Goal: Task Accomplishment & Management: Use online tool/utility

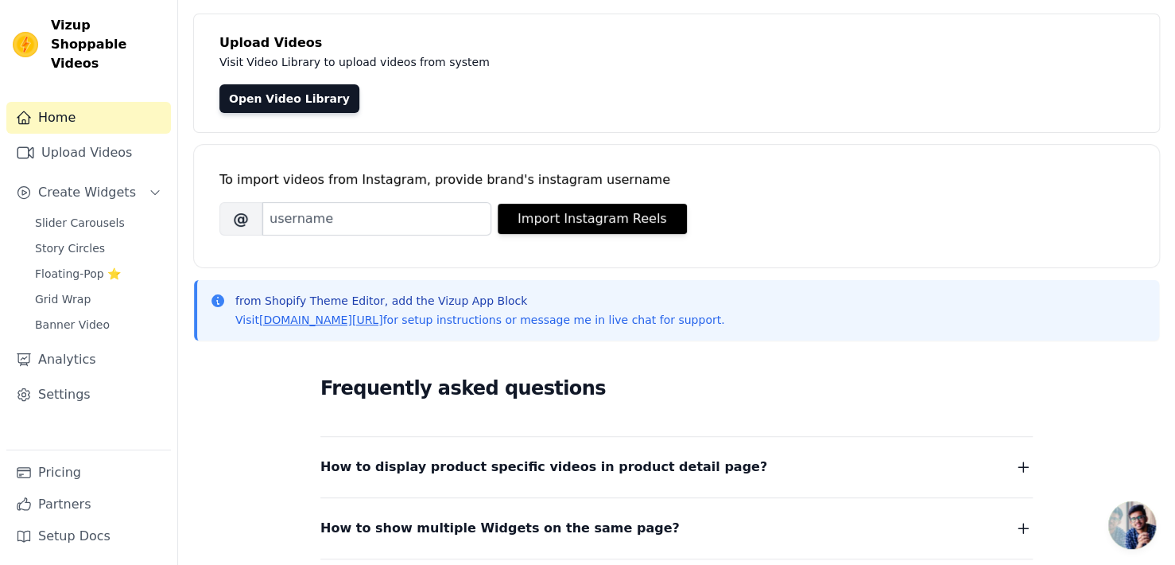
scroll to position [159, 0]
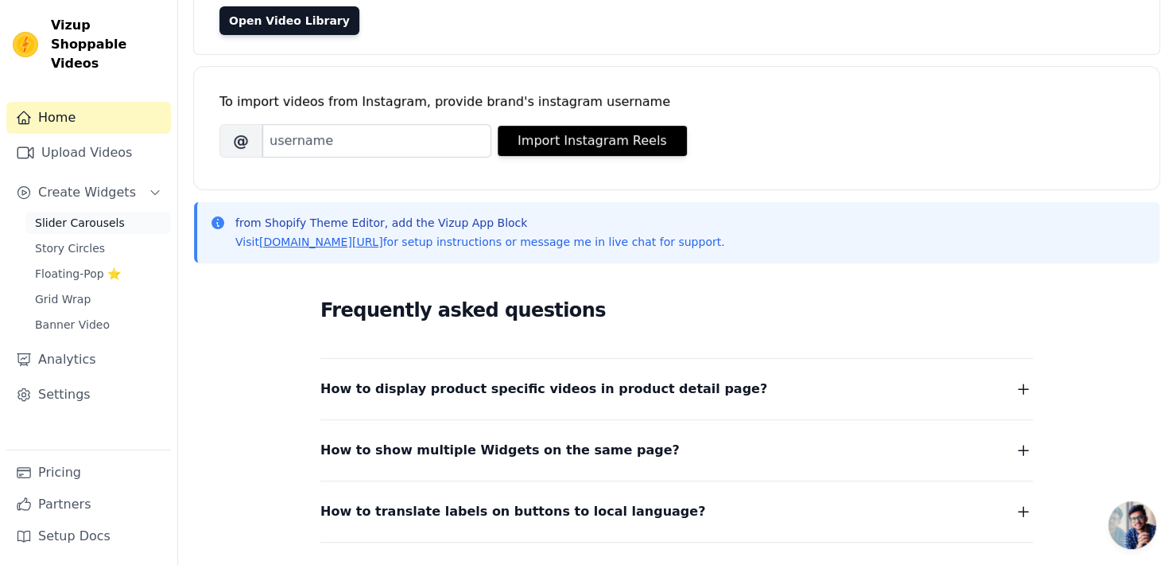
click at [149, 212] on link "Slider Carousels" at bounding box center [98, 223] width 146 height 22
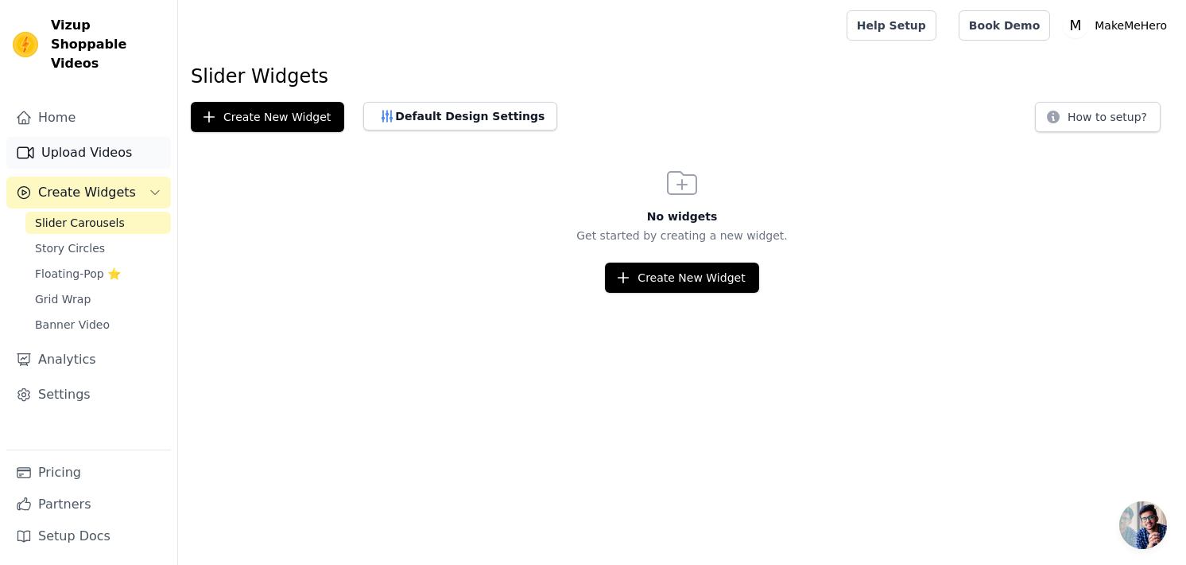
click at [100, 137] on link "Upload Videos" at bounding box center [88, 153] width 165 height 32
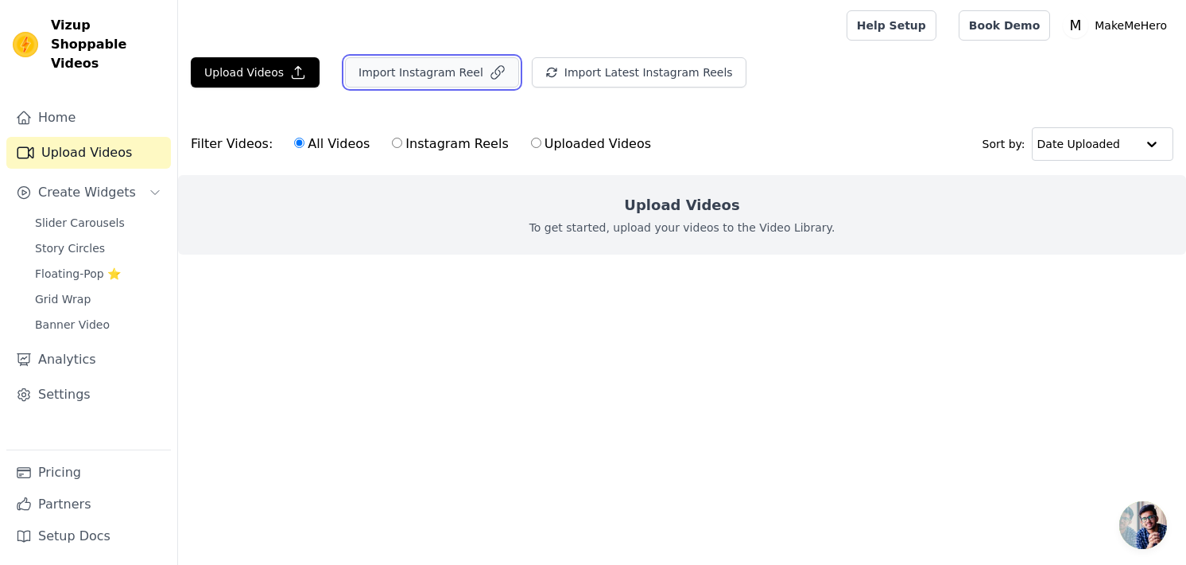
click at [441, 71] on button "Import Instagram Reel" at bounding box center [432, 72] width 174 height 30
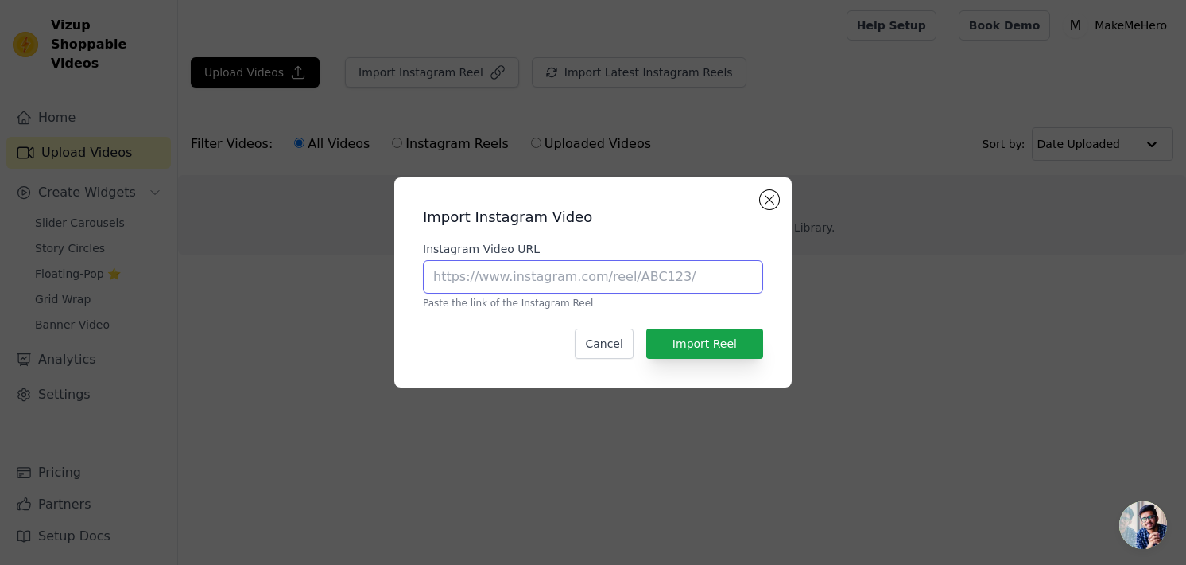
click at [571, 275] on input "Instagram Video URL" at bounding box center [593, 276] width 340 height 33
click at [631, 347] on button "Cancel" at bounding box center [604, 343] width 58 height 30
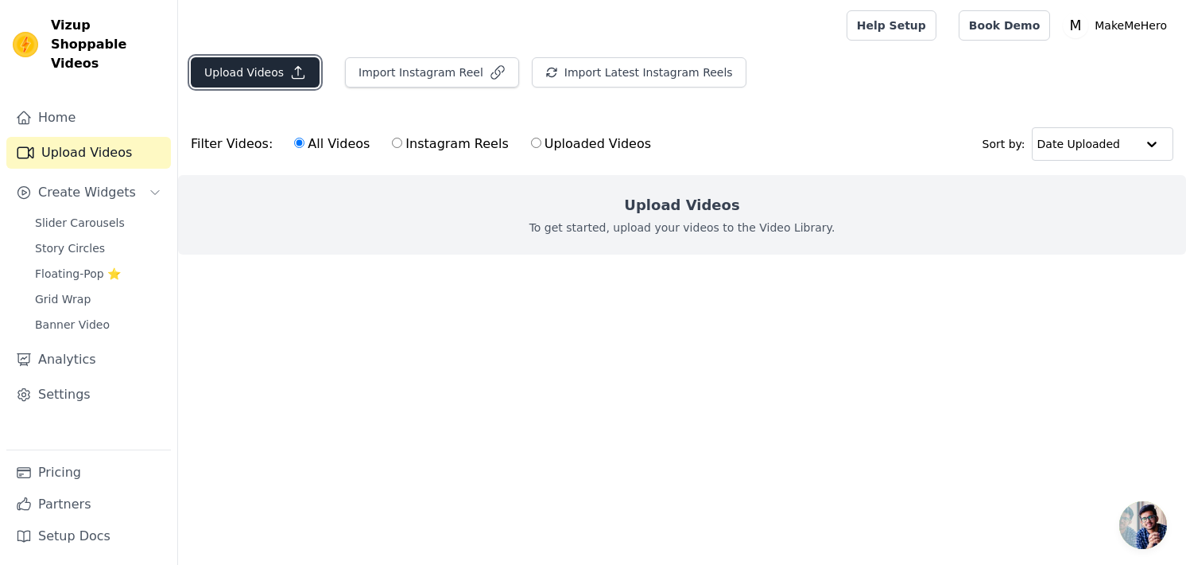
click at [247, 68] on button "Upload Videos" at bounding box center [255, 72] width 129 height 30
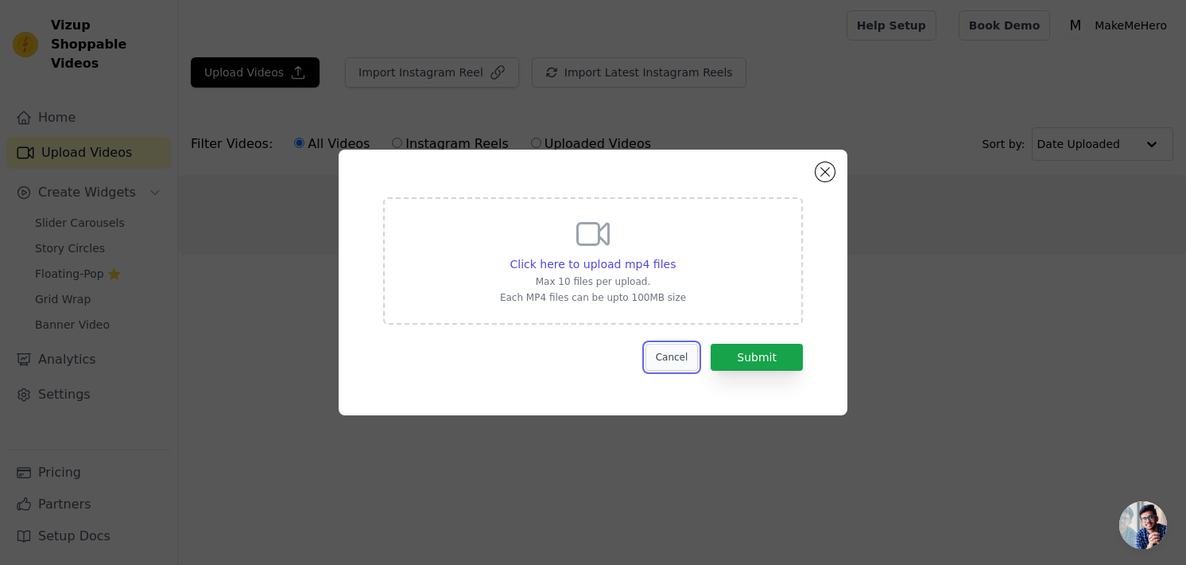
click at [695, 351] on button "Cancel" at bounding box center [672, 357] width 53 height 27
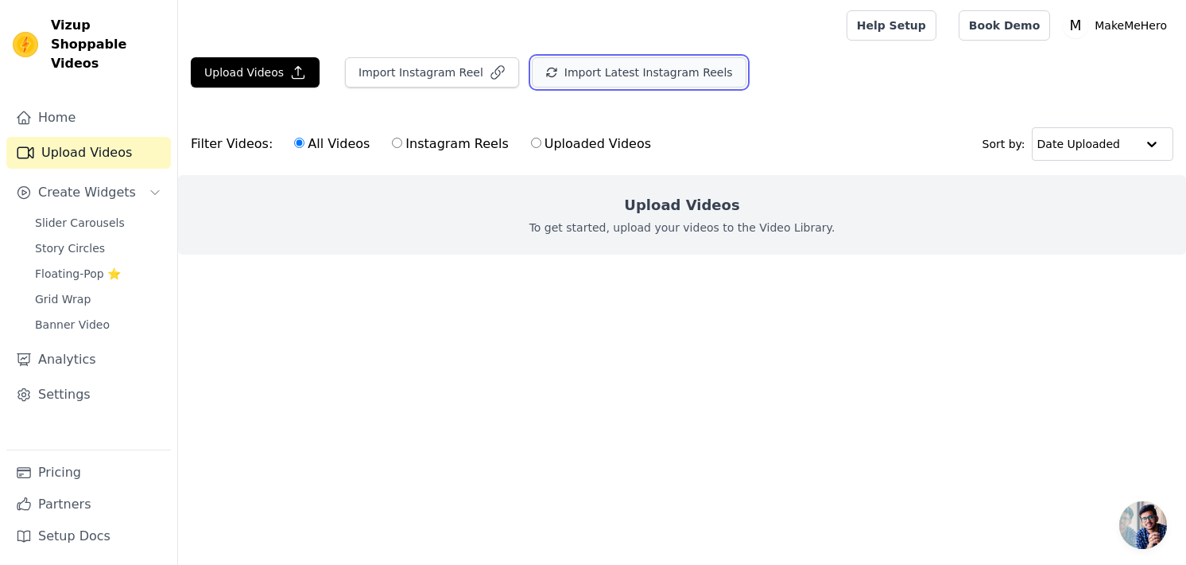
click at [569, 75] on button "Import Latest Instagram Reels" at bounding box center [639, 72] width 215 height 30
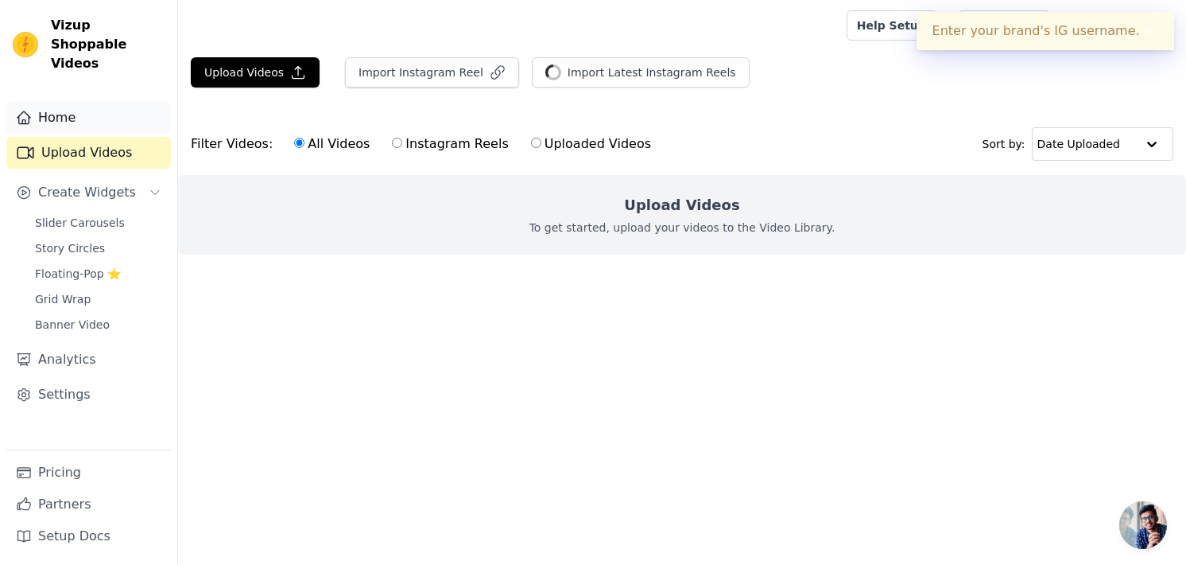
click at [88, 111] on link "Home" at bounding box center [88, 118] width 165 height 32
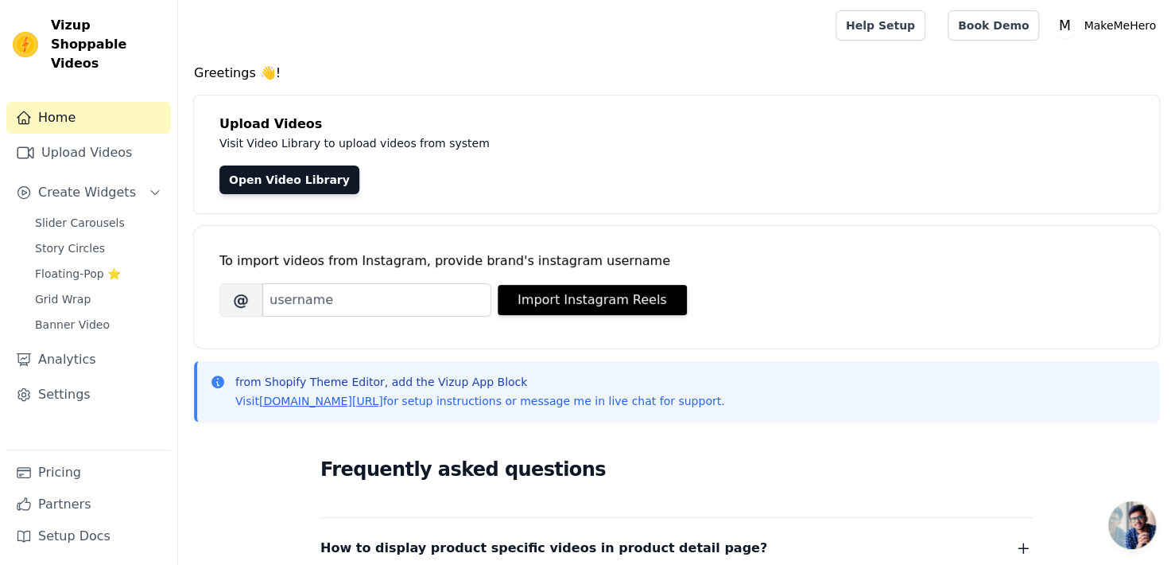
drag, startPoint x: 794, startPoint y: 118, endPoint x: 785, endPoint y: 128, distance: 13.5
click at [794, 118] on h4 "Upload Videos" at bounding box center [676, 124] width 914 height 19
click at [317, 293] on input "Brand's Instagram Username" at bounding box center [376, 299] width 229 height 33
paste input "make_me_hero_books"
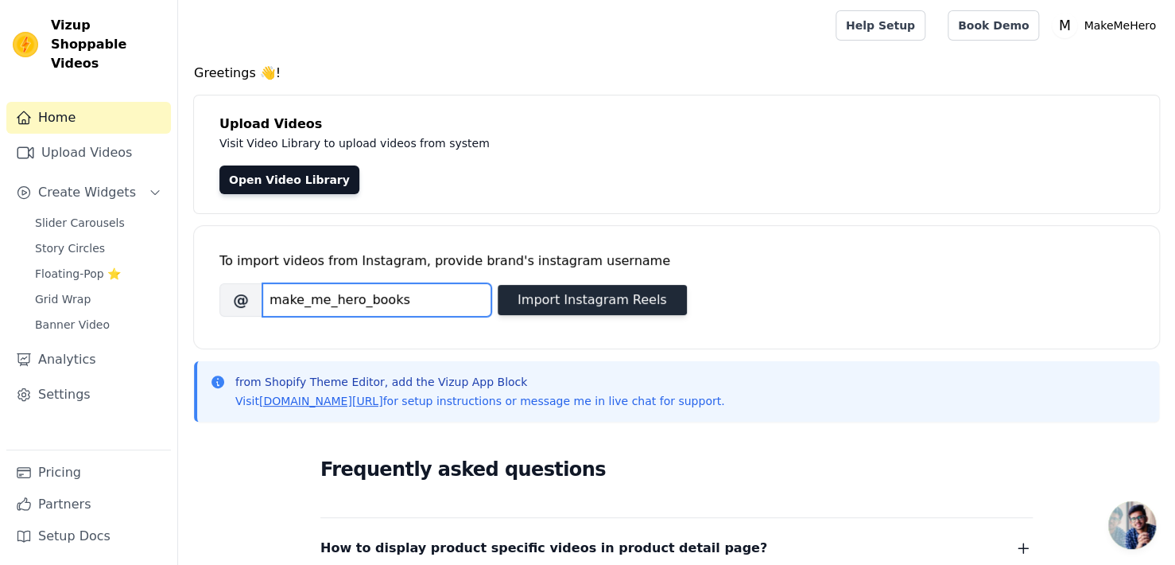
type input "make_me_hero_books"
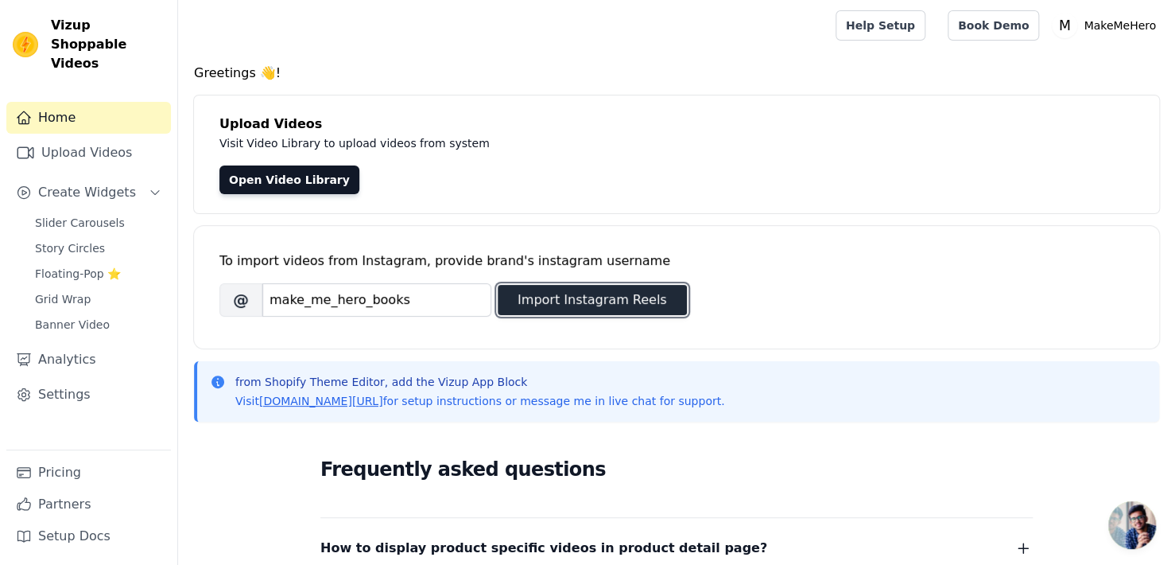
click at [618, 309] on button "Import Instagram Reels" at bounding box center [592, 300] width 189 height 30
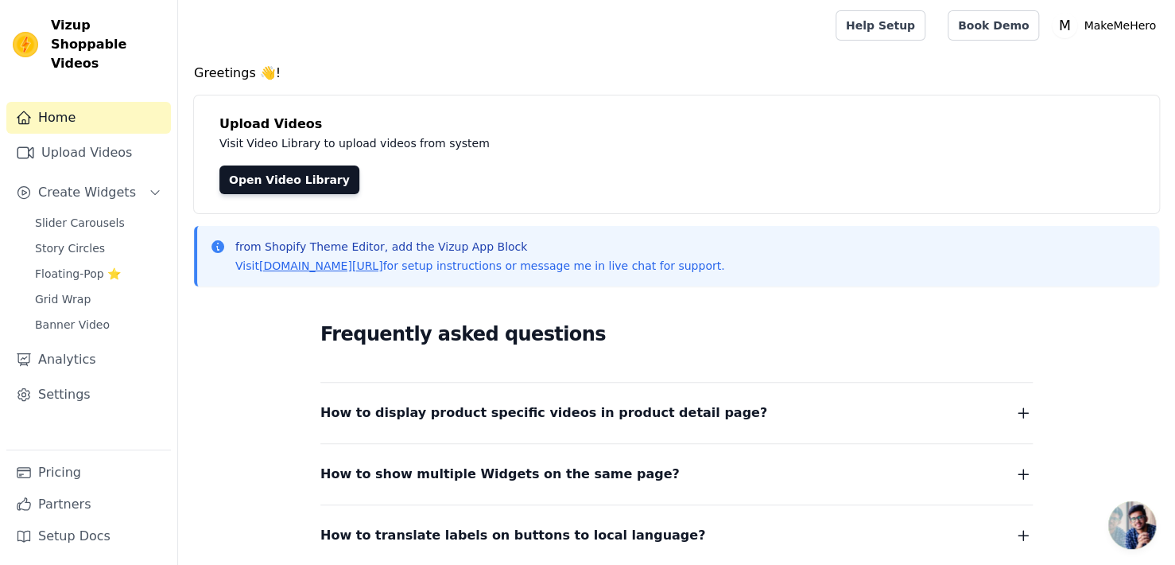
click at [813, 197] on div "Upload Videos Visit Video Library to upload videos from system Open Video Libra…" at bounding box center [676, 154] width 965 height 118
click at [91, 137] on link "Upload Videos" at bounding box center [88, 153] width 165 height 32
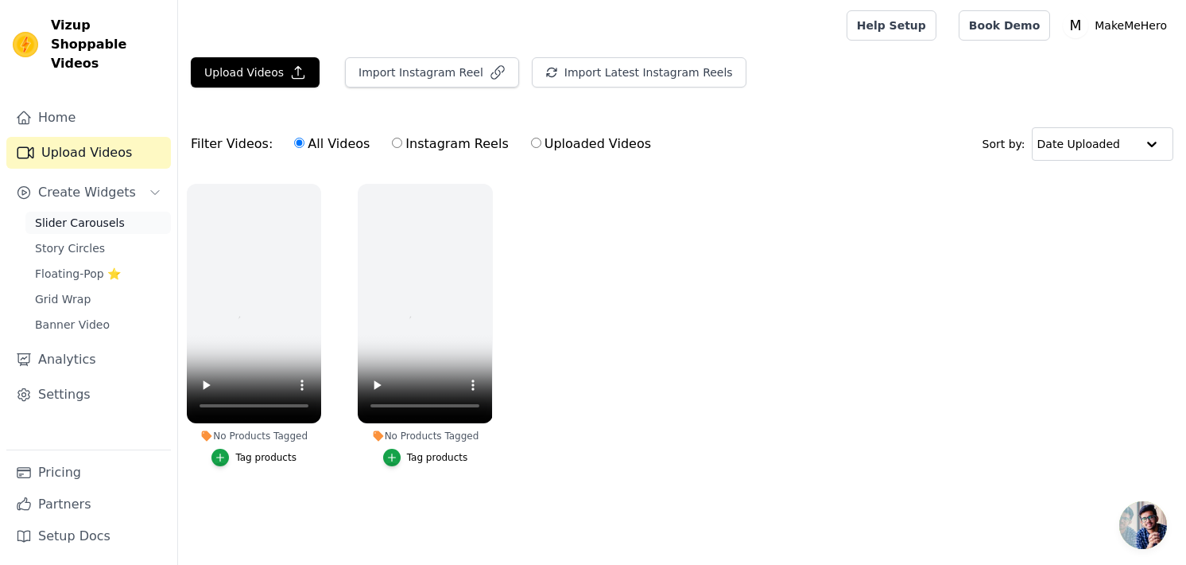
click at [111, 215] on span "Slider Carousels" at bounding box center [80, 223] width 90 height 16
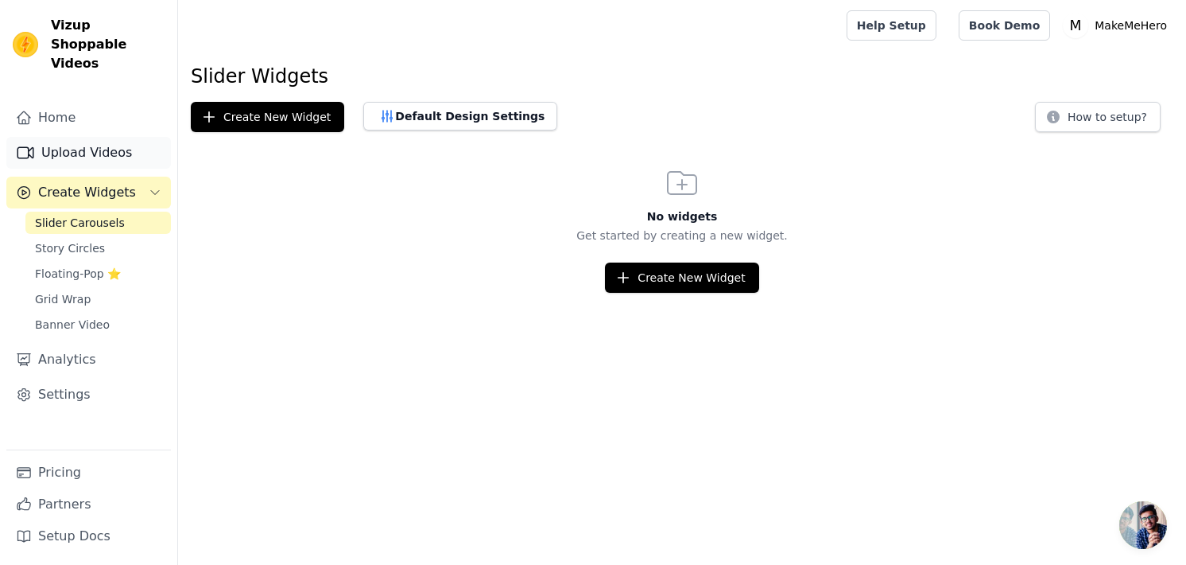
click at [115, 143] on link "Upload Videos" at bounding box center [88, 153] width 165 height 32
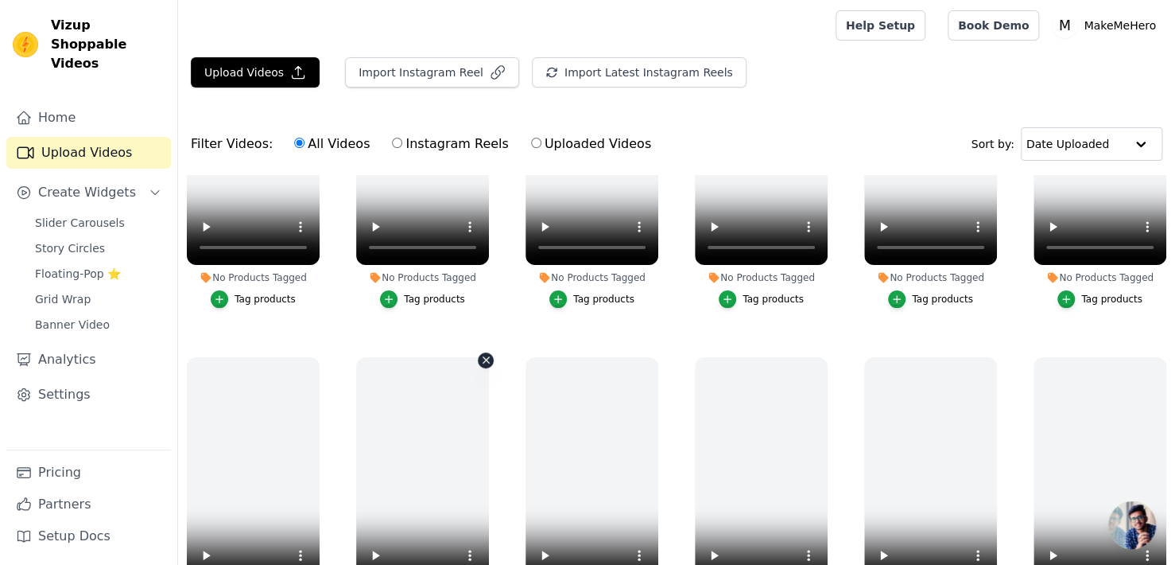
scroll to position [172, 0]
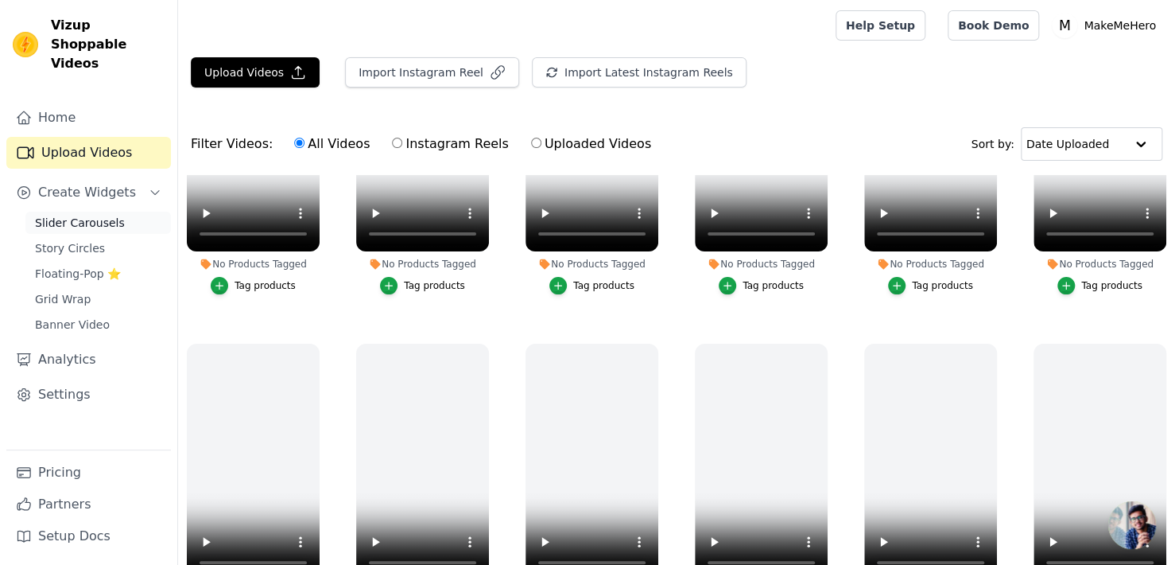
click at [80, 215] on span "Slider Carousels" at bounding box center [80, 223] width 90 height 16
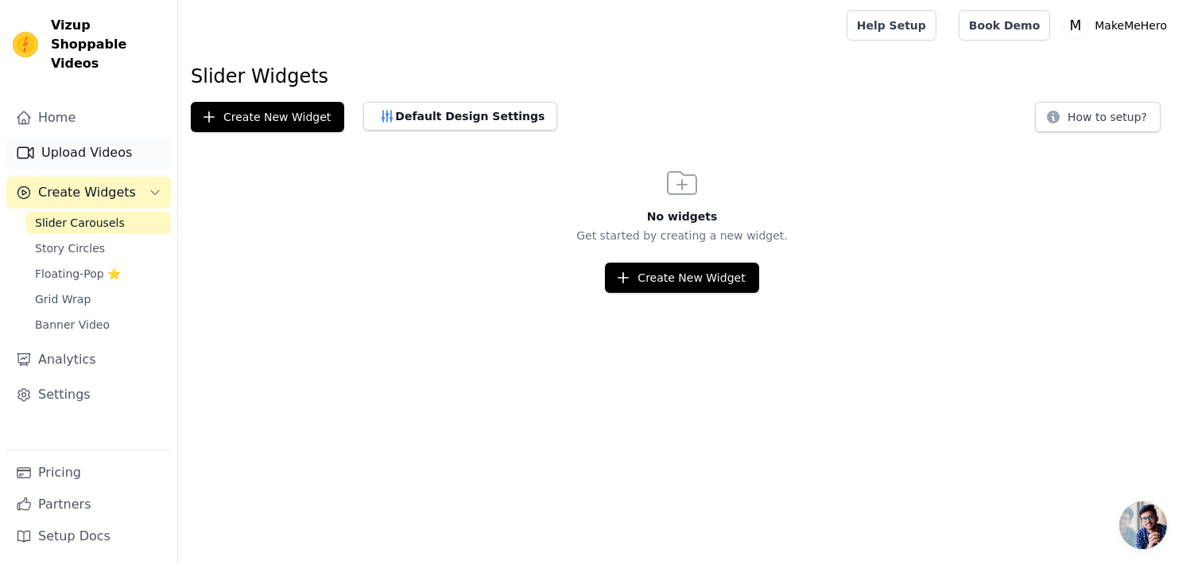
click at [118, 137] on link "Upload Videos" at bounding box center [88, 153] width 165 height 32
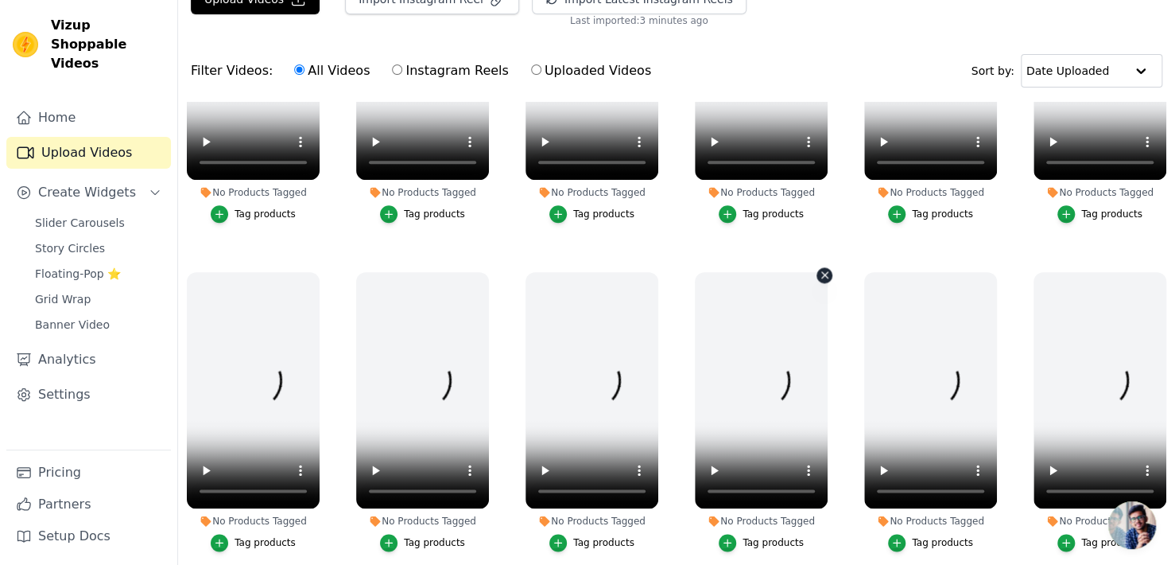
scroll to position [161, 0]
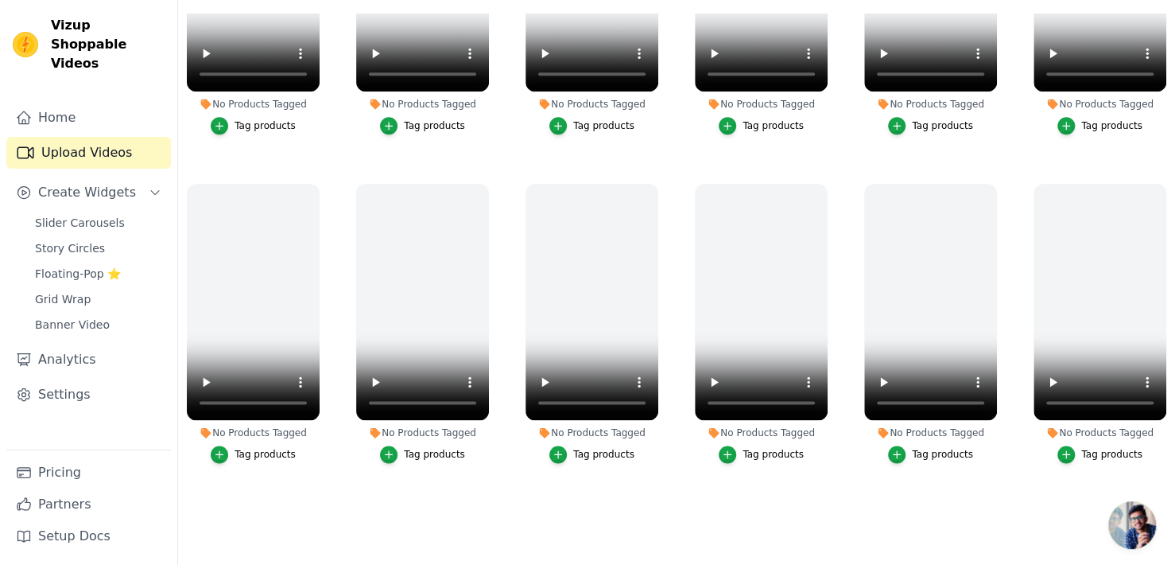
click at [592, 501] on ul "No Products Tagged Tag products No Products Tagged Tag products No Products Tag…" at bounding box center [676, 271] width 997 height 514
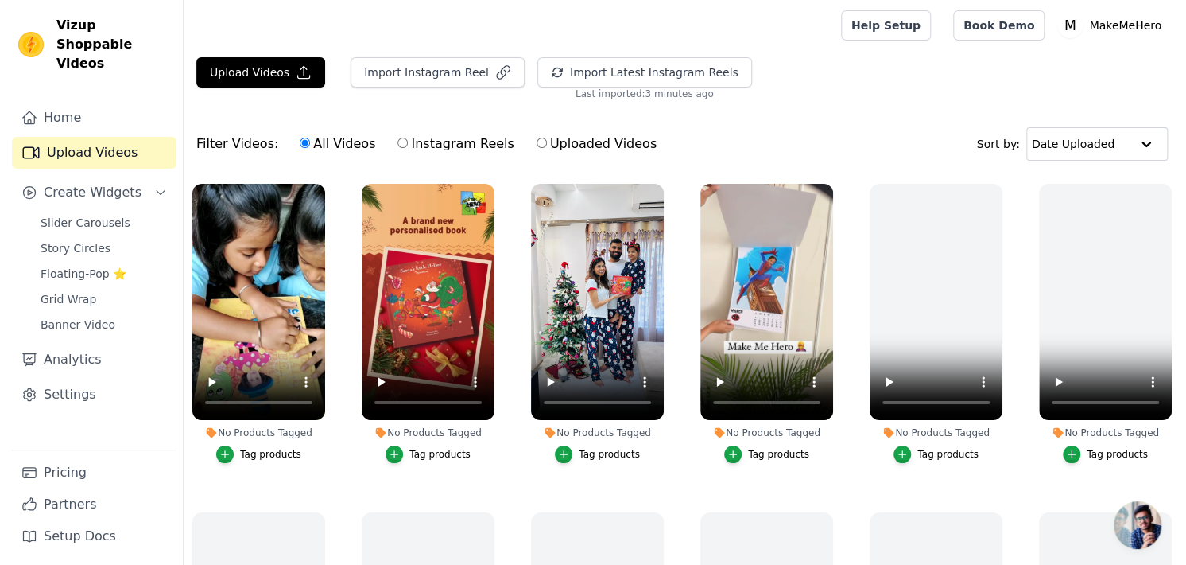
scroll to position [0, 0]
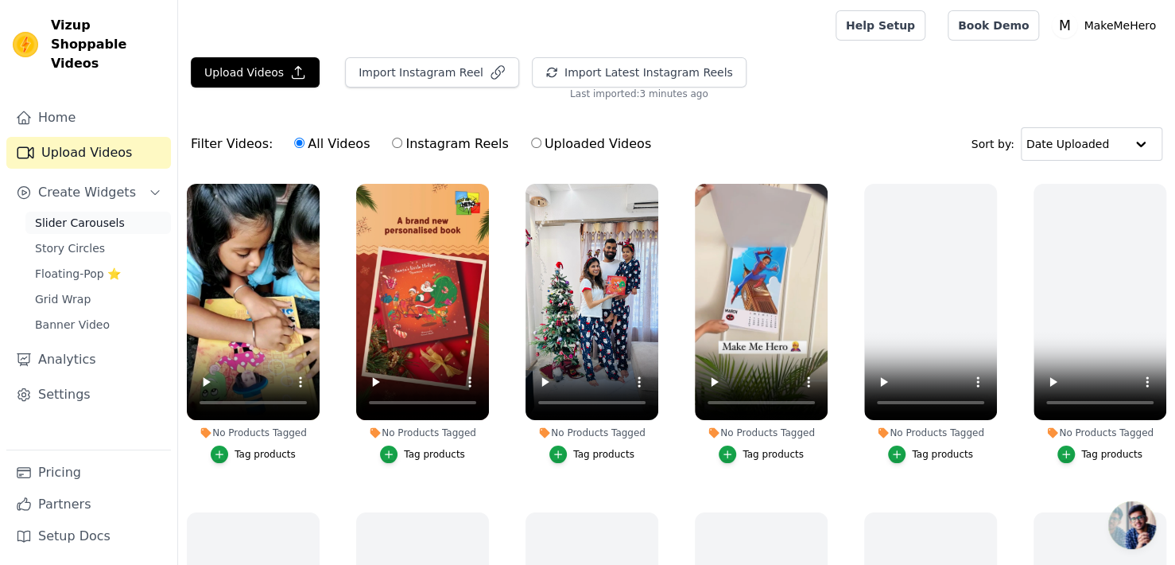
click at [72, 212] on link "Slider Carousels" at bounding box center [98, 223] width 146 height 22
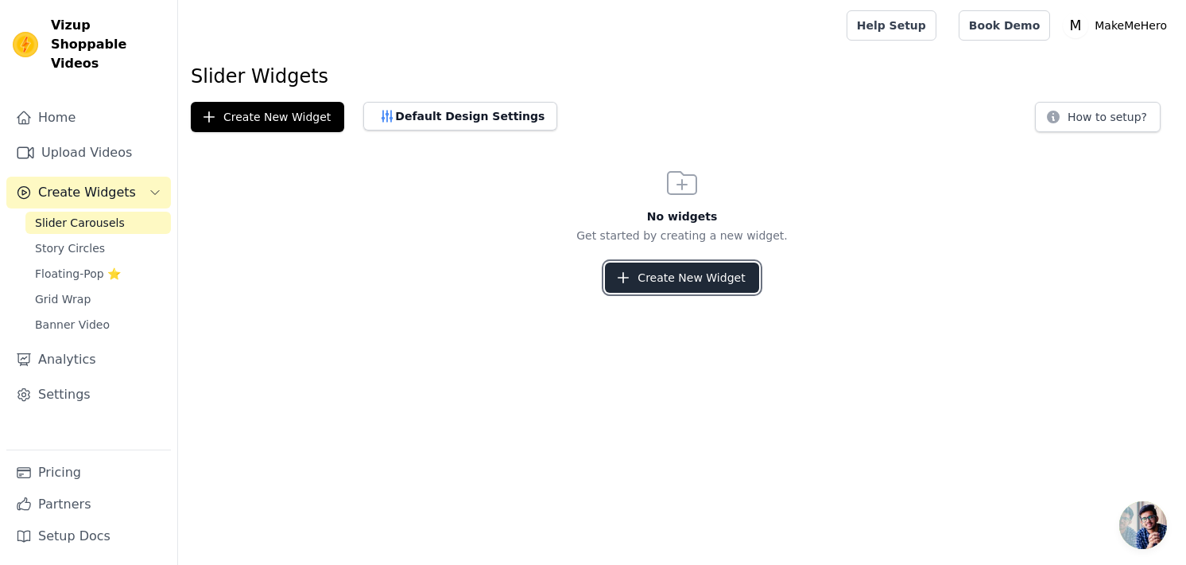
click at [705, 285] on button "Create New Widget" at bounding box center [681, 277] width 153 height 30
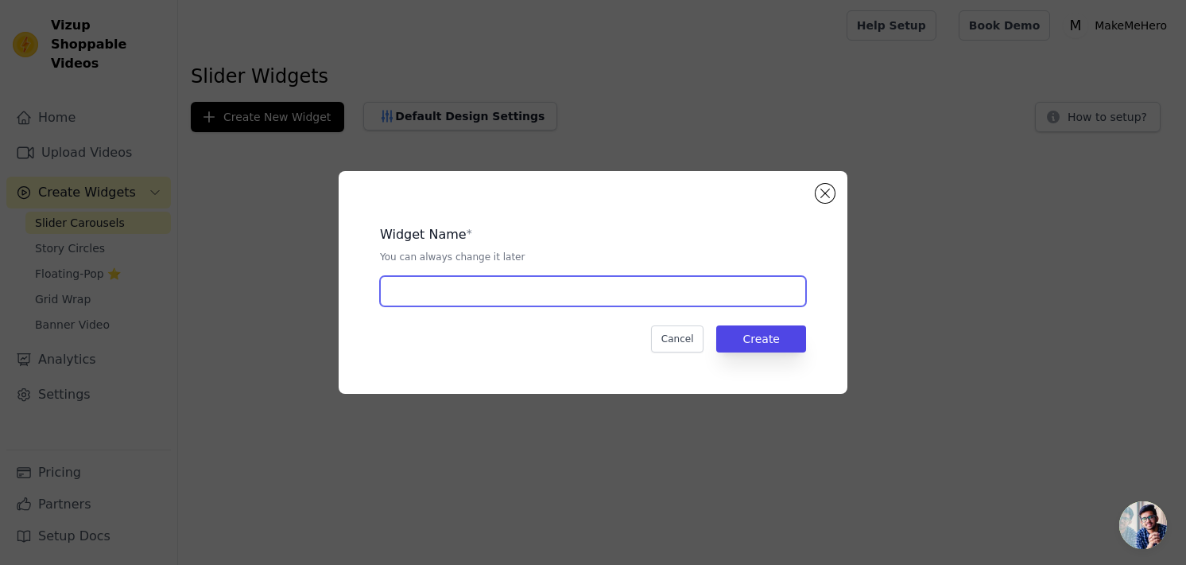
click at [704, 285] on input "text" at bounding box center [593, 291] width 426 height 30
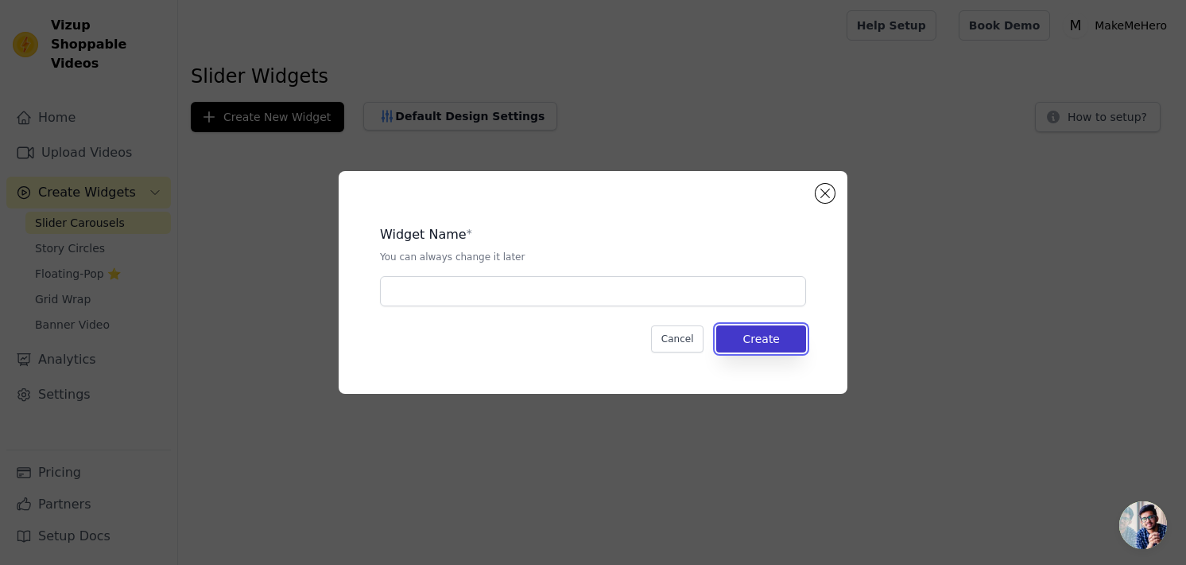
click at [745, 342] on button "Create" at bounding box center [761, 338] width 90 height 27
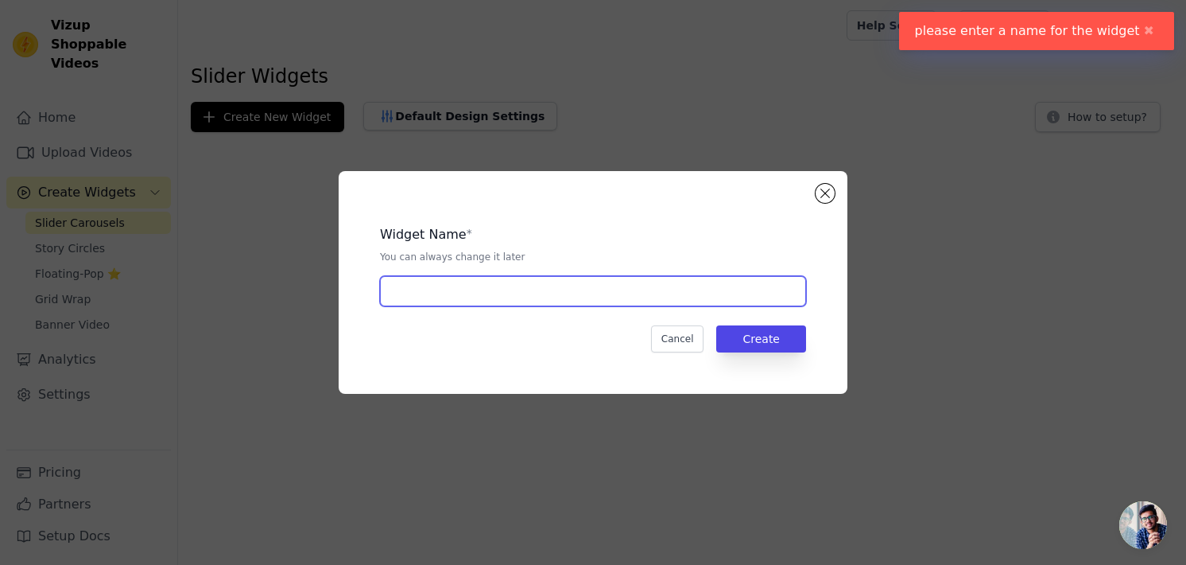
click at [720, 282] on input "text" at bounding box center [593, 291] width 426 height 30
type input "Shop By Reels"
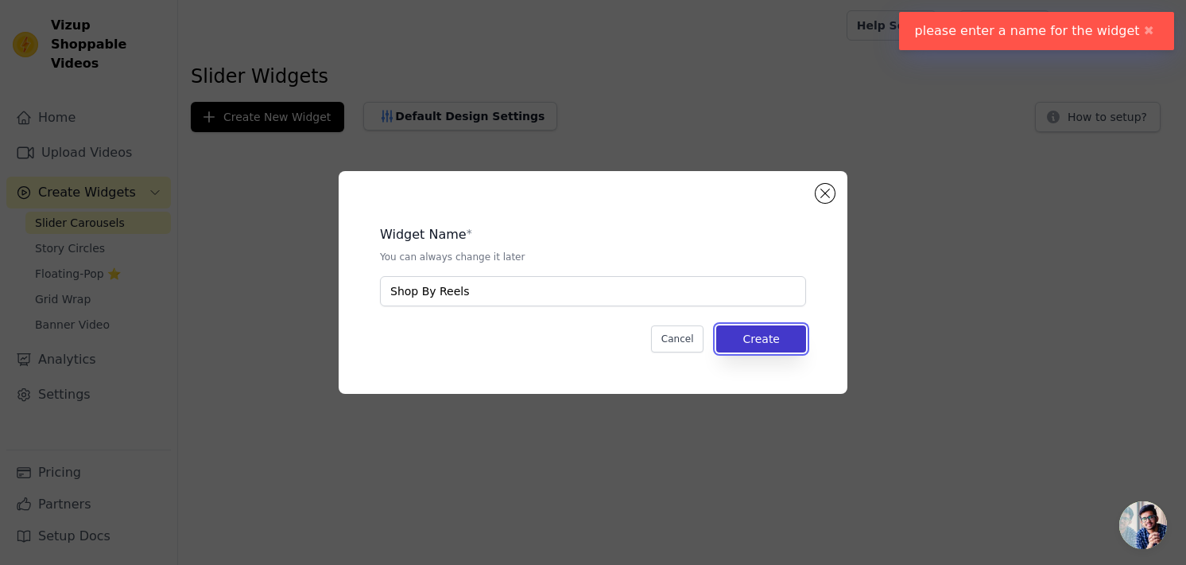
click at [778, 341] on button "Create" at bounding box center [761, 338] width 90 height 27
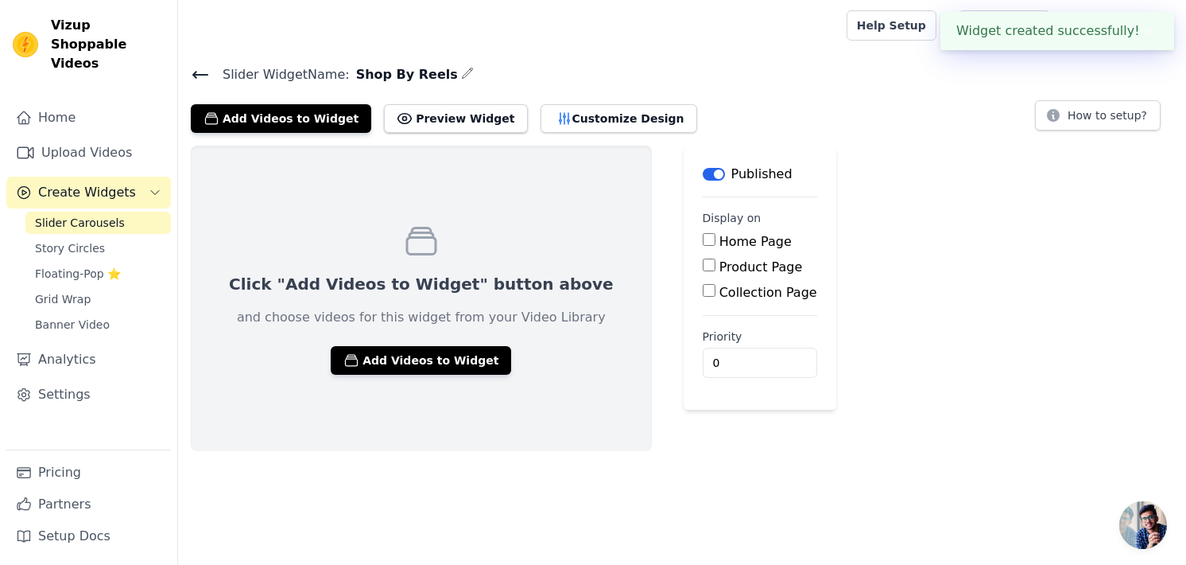
click at [703, 232] on div "Home Page" at bounding box center [760, 241] width 115 height 19
click at [703, 243] on input "Home Page" at bounding box center [709, 239] width 13 height 13
checkbox input "true"
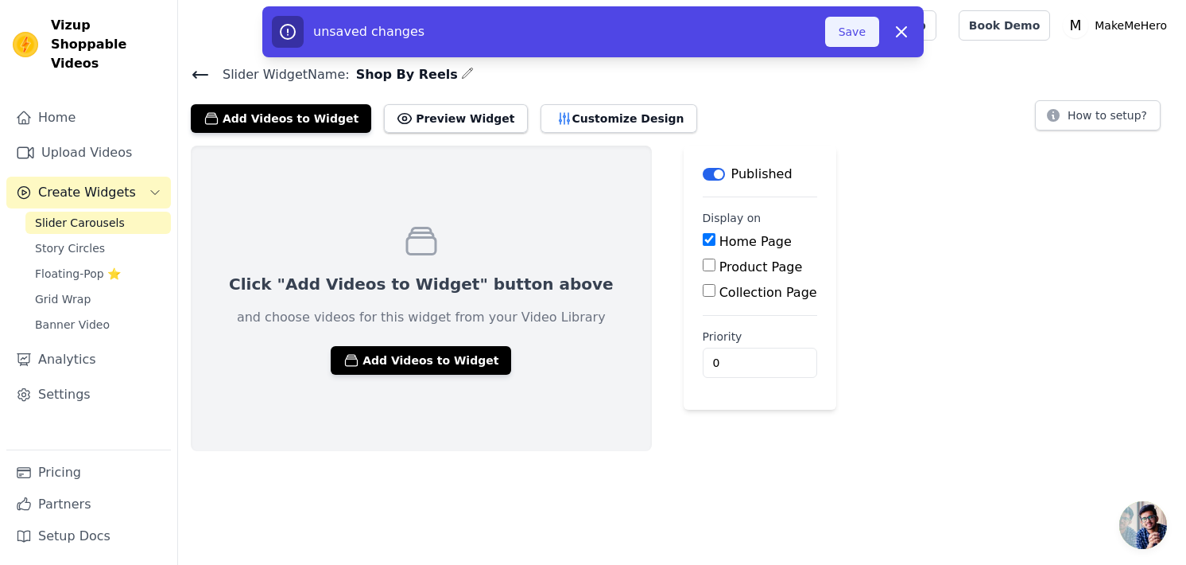
click at [862, 29] on button "Save" at bounding box center [852, 32] width 54 height 30
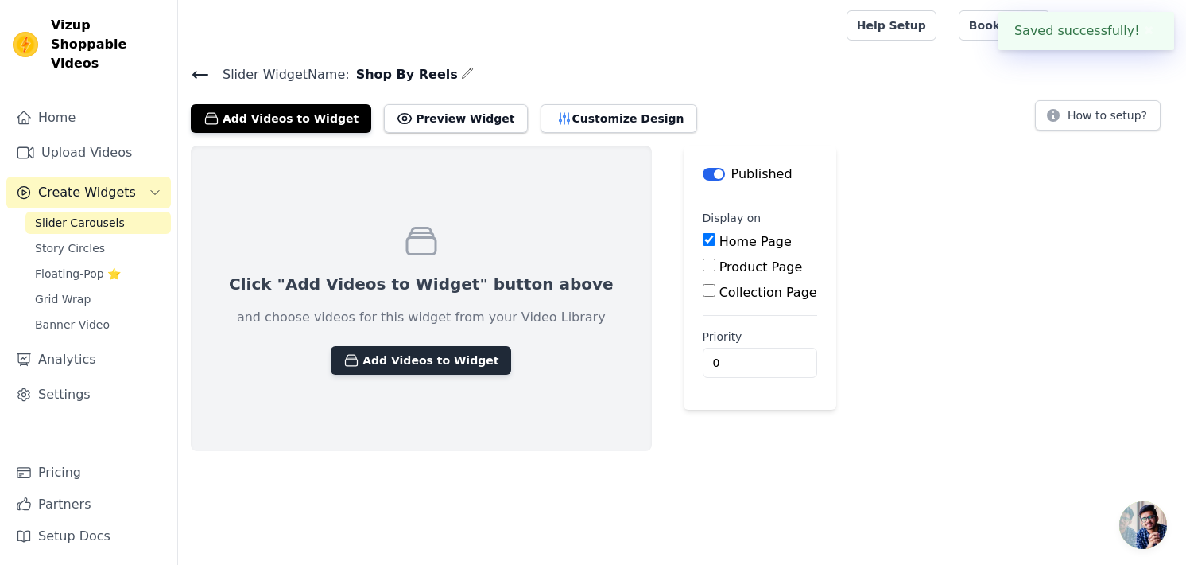
click at [429, 359] on button "Add Videos to Widget" at bounding box center [421, 360] width 181 height 29
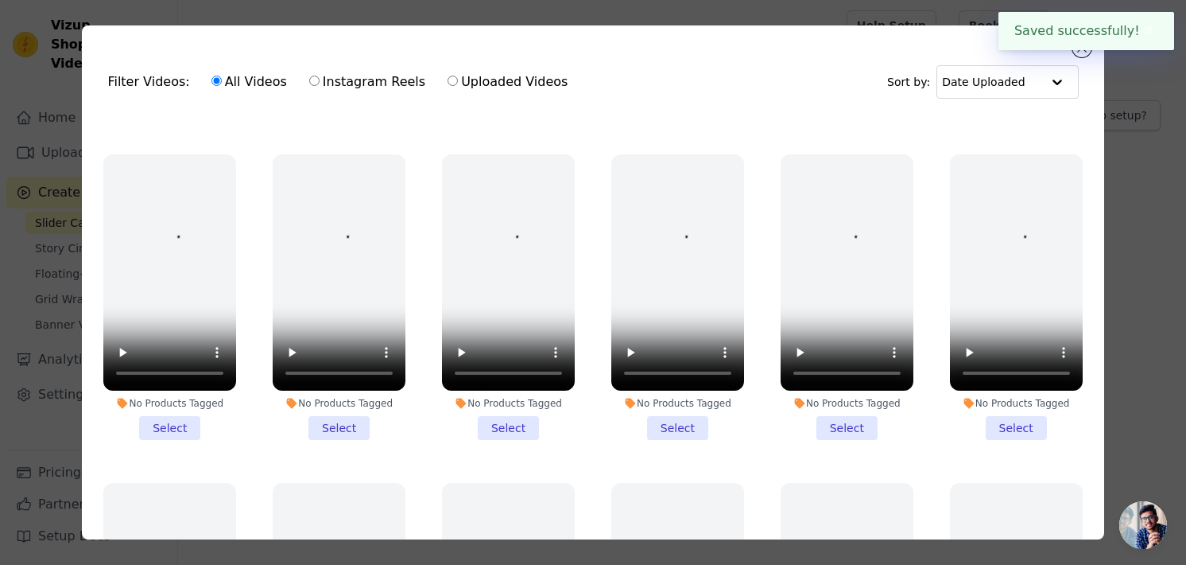
scroll to position [716, 0]
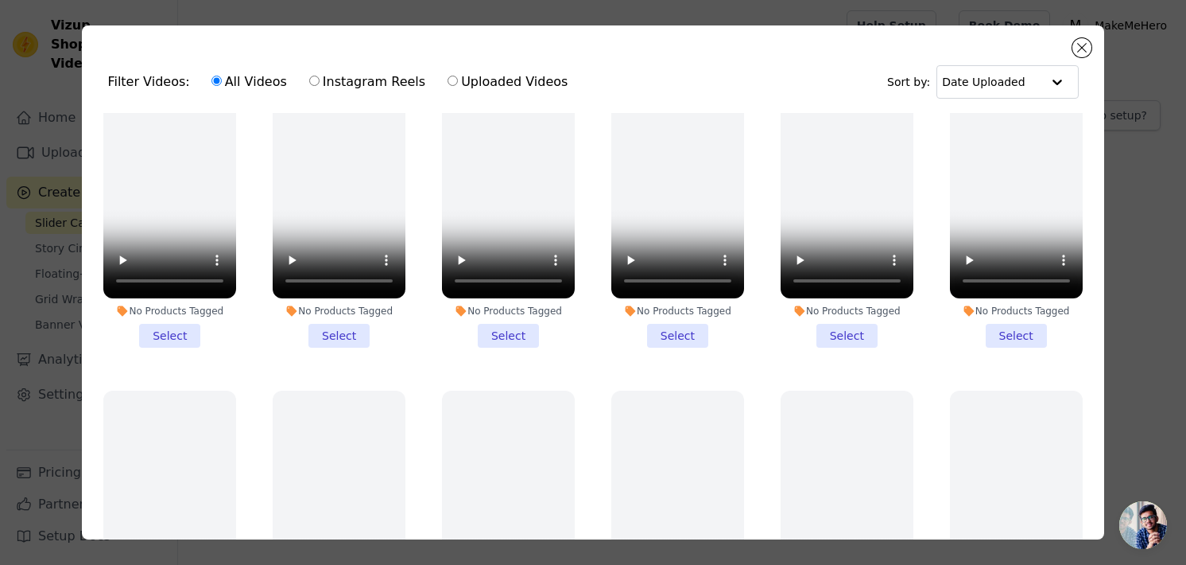
click at [1124, 201] on div "Filter Videos: All Videos Instagram Reels Uploaded Videos Sort by: Date Uploade…" at bounding box center [593, 282] width 1136 height 565
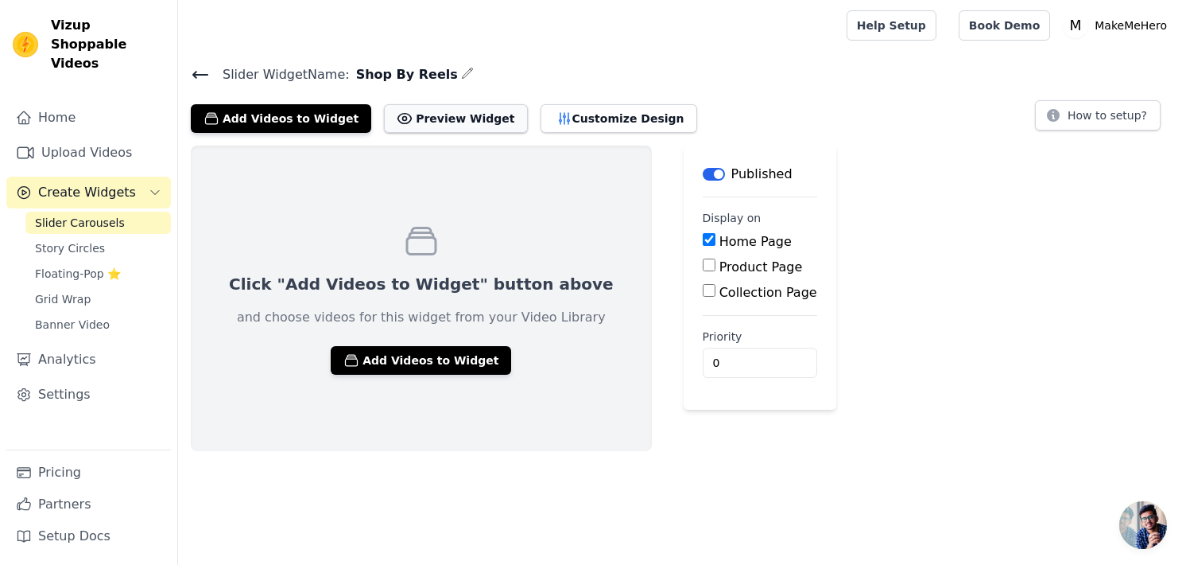
click at [439, 115] on button "Preview Widget" at bounding box center [455, 118] width 143 height 29
click at [414, 354] on button "Add Videos to Widget" at bounding box center [421, 360] width 181 height 29
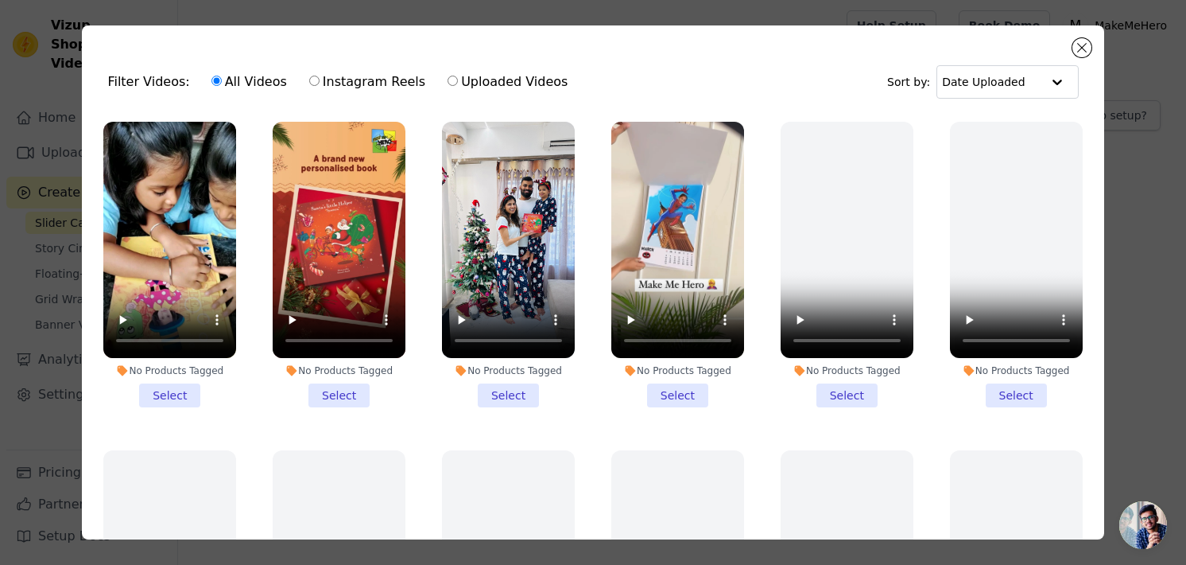
click at [196, 384] on li "No Products Tagged Select" at bounding box center [169, 264] width 133 height 285
click at [0, 0] on input "No Products Tagged Select" at bounding box center [0, 0] width 0 height 0
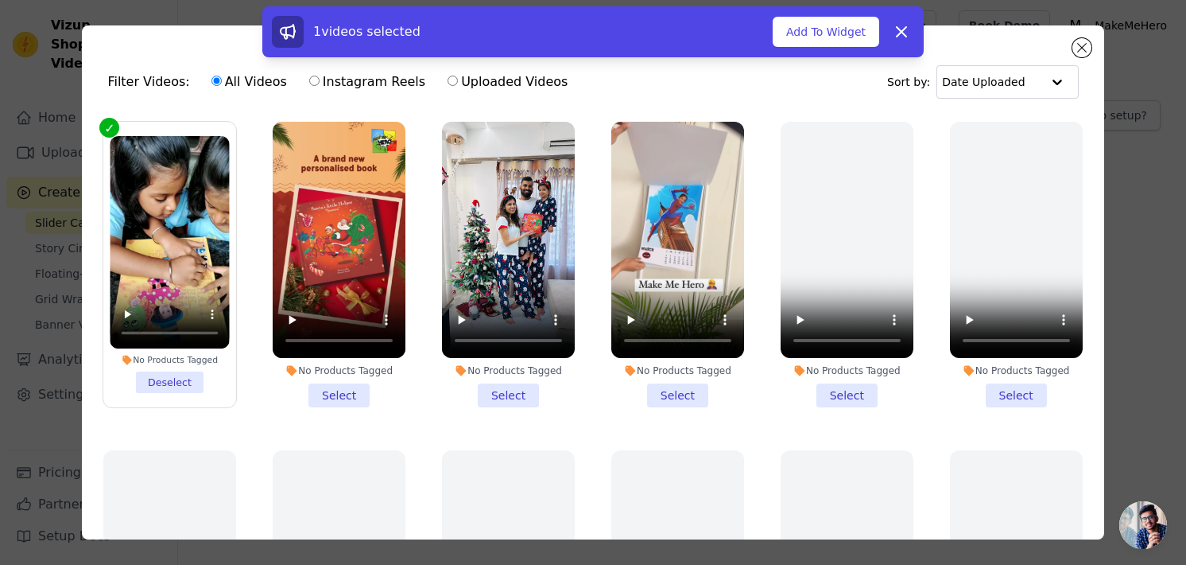
click at [314, 386] on li "No Products Tagged Select" at bounding box center [339, 264] width 133 height 285
click at [0, 0] on input "No Products Tagged Select" at bounding box center [0, 0] width 0 height 0
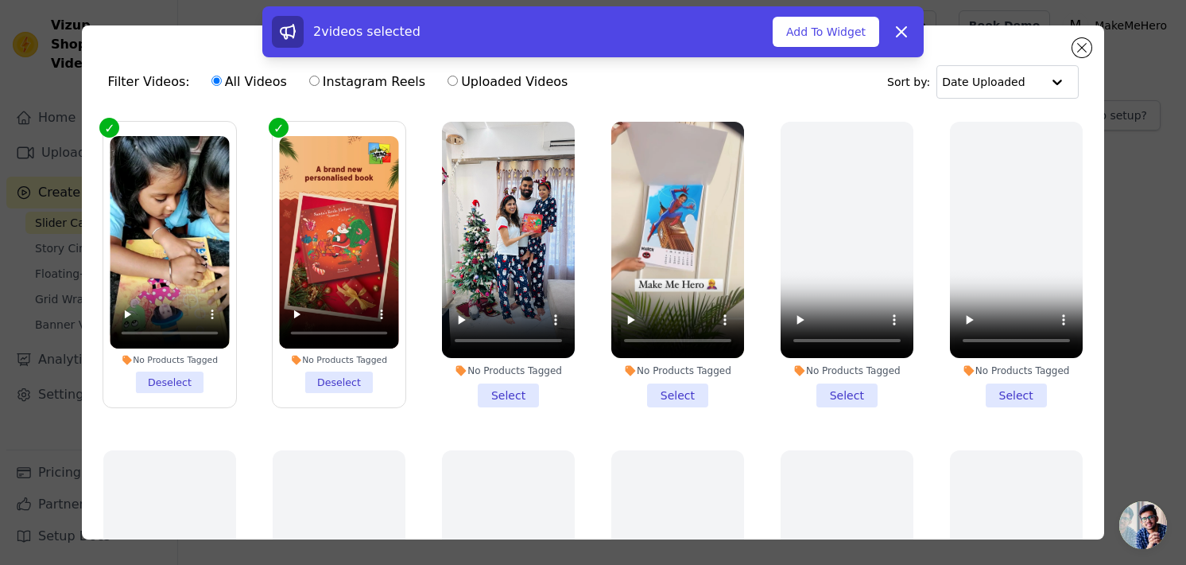
click at [519, 386] on li "No Products Tagged Select" at bounding box center [508, 264] width 133 height 285
click at [0, 0] on input "No Products Tagged Select" at bounding box center [0, 0] width 0 height 0
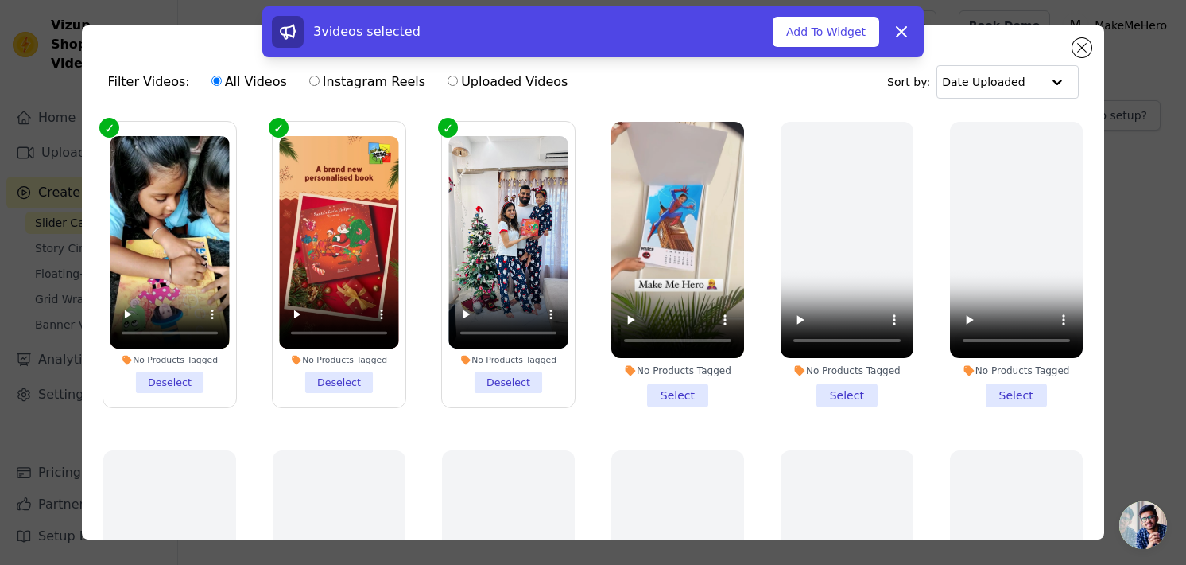
click at [679, 395] on li "No Products Tagged Select" at bounding box center [677, 264] width 133 height 285
click at [0, 0] on input "No Products Tagged Select" at bounding box center [0, 0] width 0 height 0
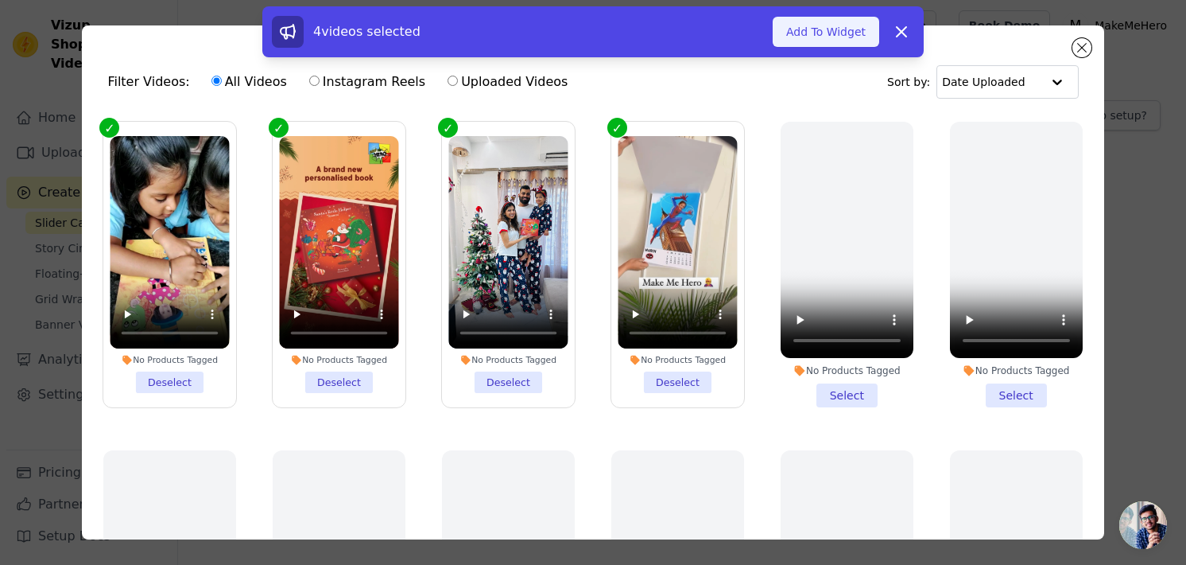
click at [821, 45] on button "Add To Widget" at bounding box center [826, 32] width 107 height 30
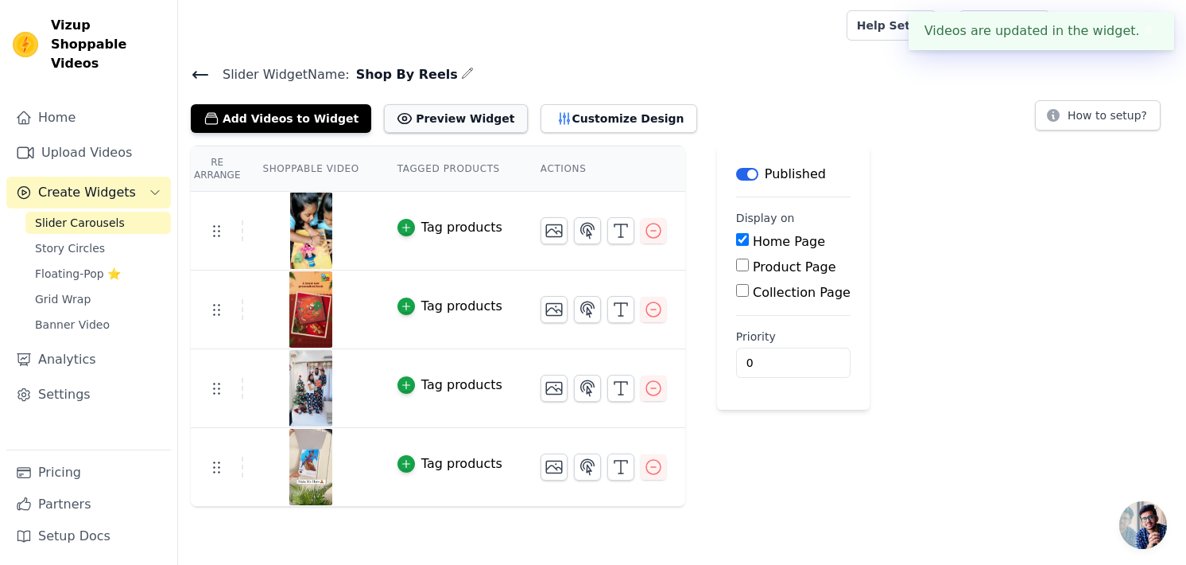
click at [433, 118] on button "Preview Widget" at bounding box center [455, 118] width 143 height 29
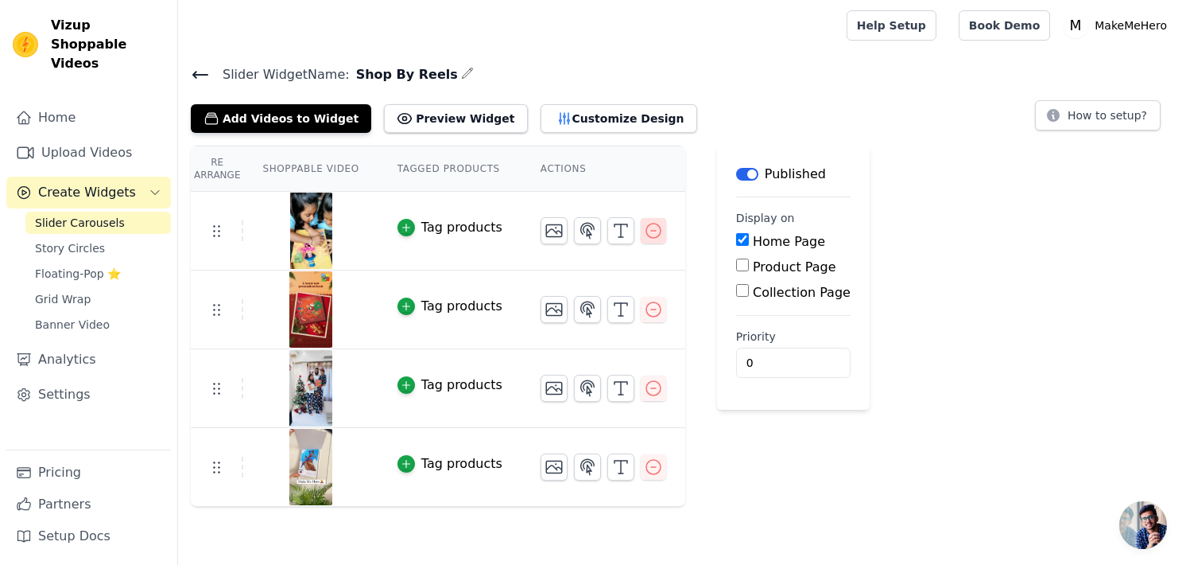
click at [646, 230] on icon "button" at bounding box center [653, 230] width 14 height 14
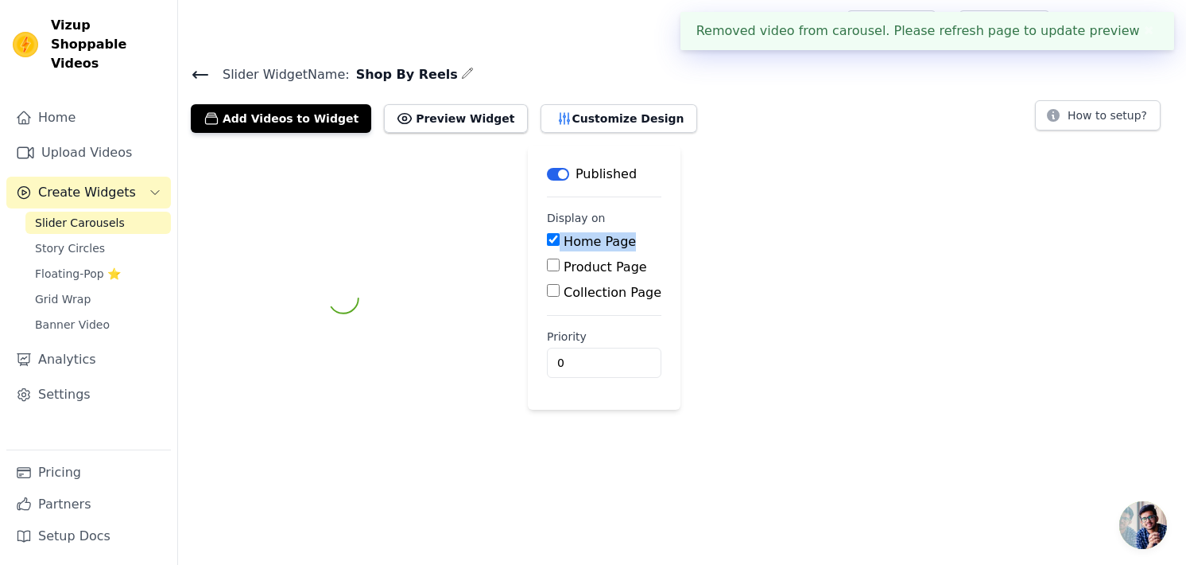
click at [632, 230] on fieldset "Display on Home Page Product Page Collection Page" at bounding box center [604, 256] width 115 height 92
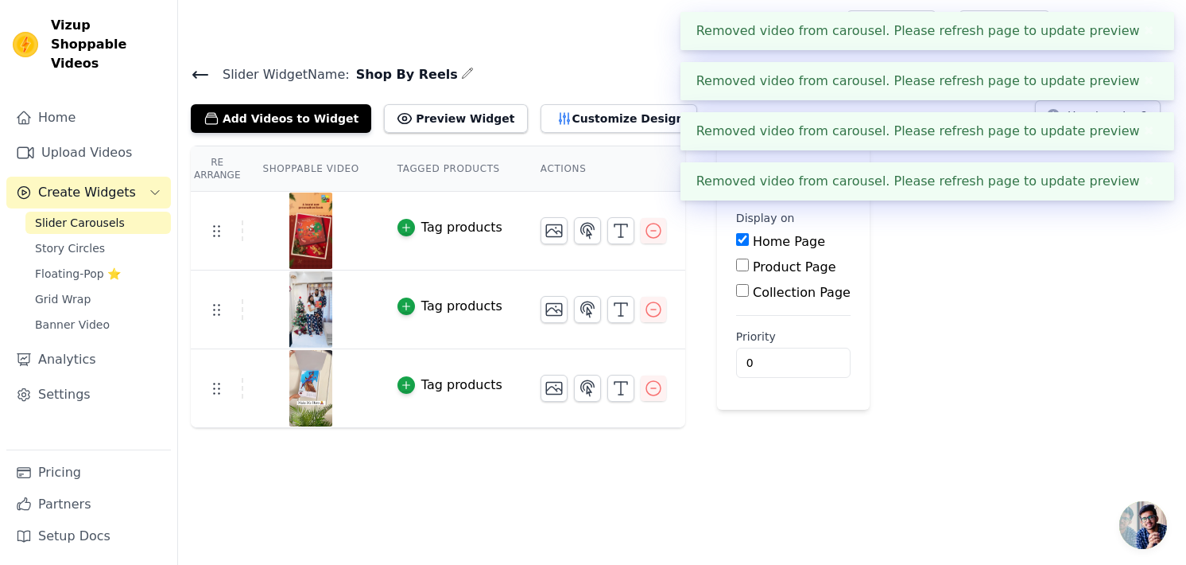
click at [736, 428] on html "Removed video from carousel. Please refresh page to update preview ✖ Removed vi…" at bounding box center [593, 214] width 1186 height 428
click at [644, 233] on icon "button" at bounding box center [653, 230] width 19 height 19
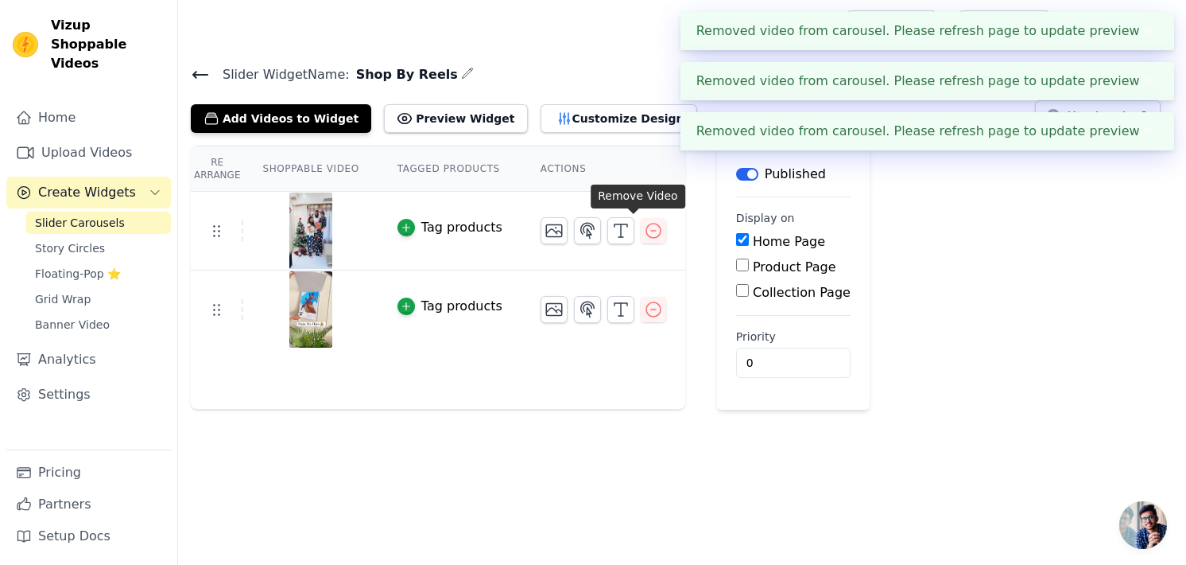
click at [644, 233] on icon "button" at bounding box center [653, 230] width 19 height 19
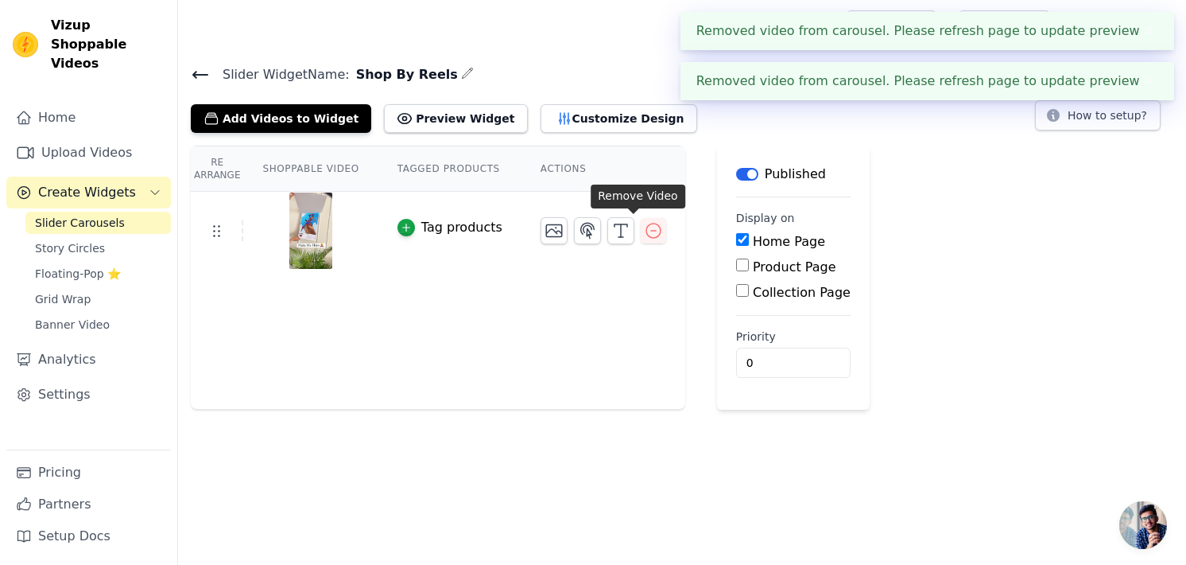
click at [644, 233] on icon "button" at bounding box center [653, 230] width 19 height 19
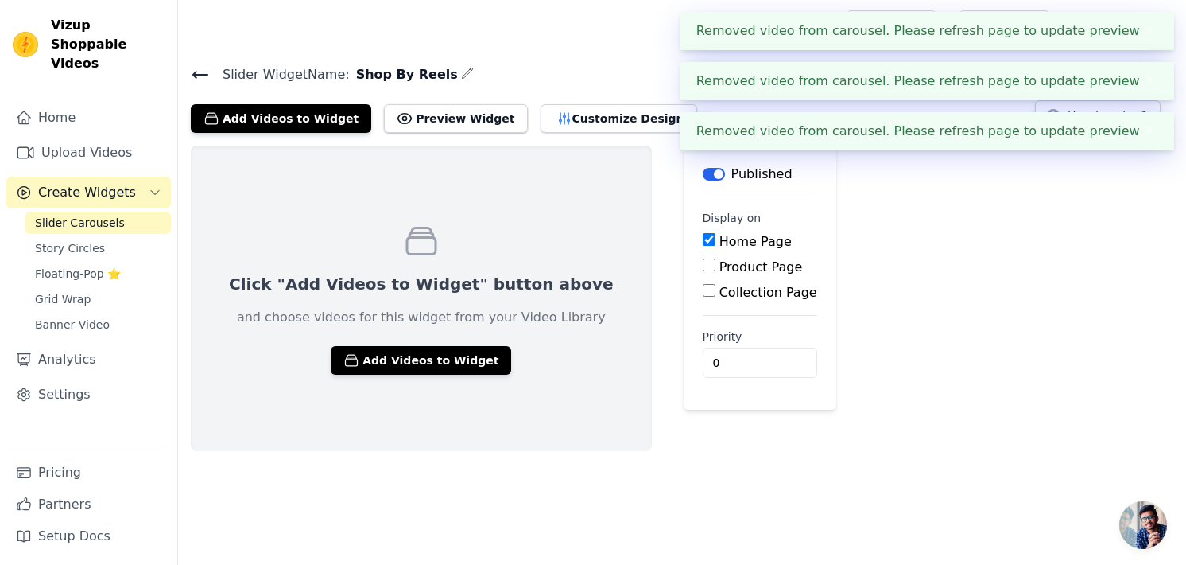
click at [619, 412] on div "Click "Add Videos to Widget" button above and choose videos for this widget fro…" at bounding box center [682, 298] width 1008 height 305
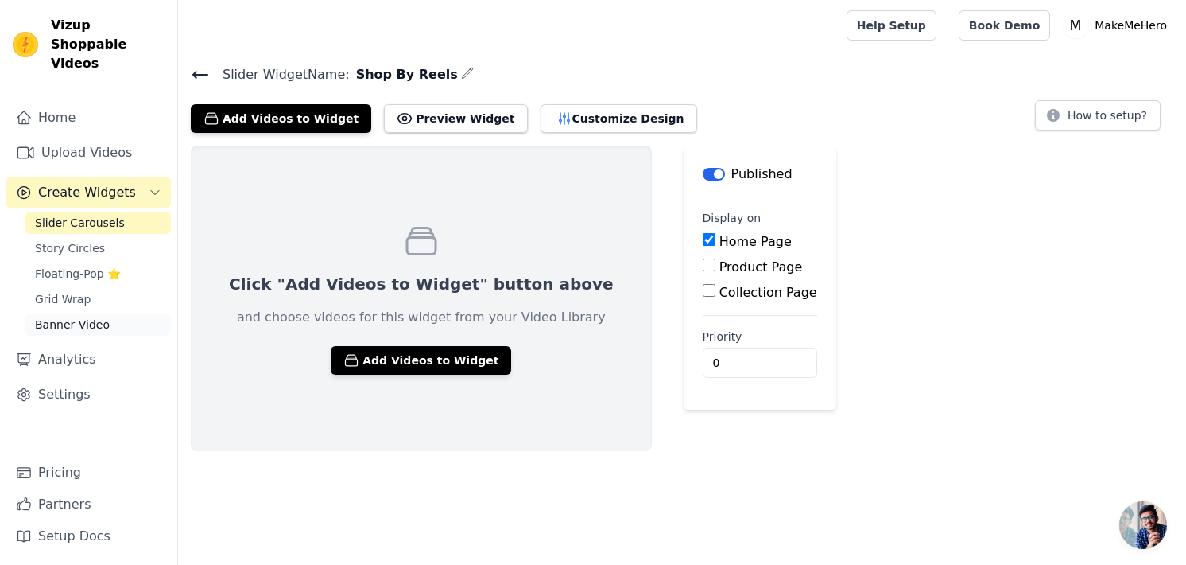
click at [50, 316] on span "Banner Video" at bounding box center [72, 324] width 75 height 16
